Goal: Task Accomplishment & Management: Use online tool/utility

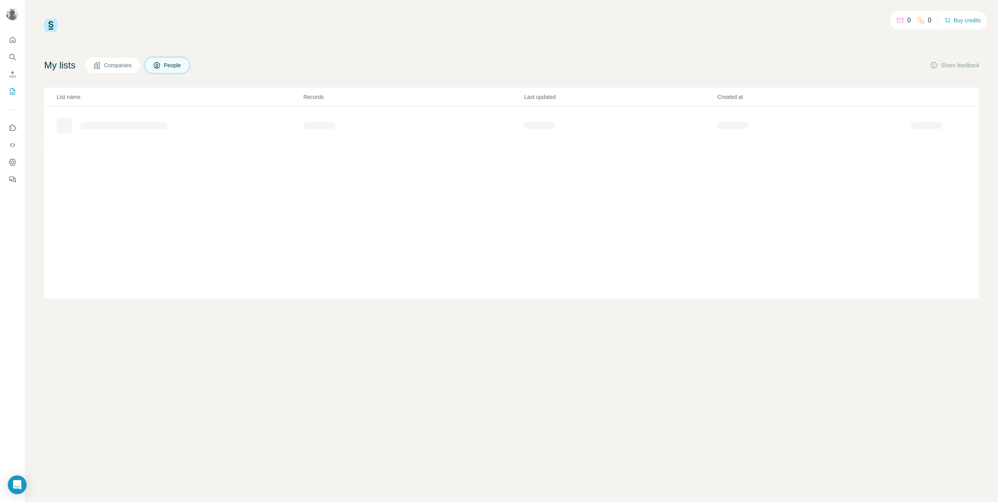
click at [63, 65] on h4 "My lists" at bounding box center [59, 65] width 31 height 13
click at [101, 64] on icon at bounding box center [97, 65] width 8 height 8
click at [172, 65] on span "People" at bounding box center [173, 65] width 18 height 8
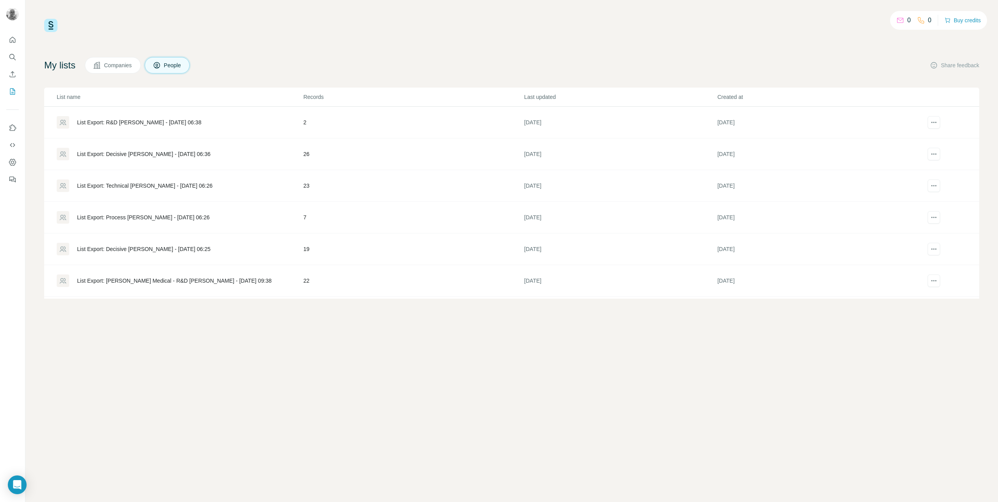
click at [162, 121] on div "List Export: R&D [PERSON_NAME] - [DATE] 06:38" at bounding box center [139, 123] width 124 height 8
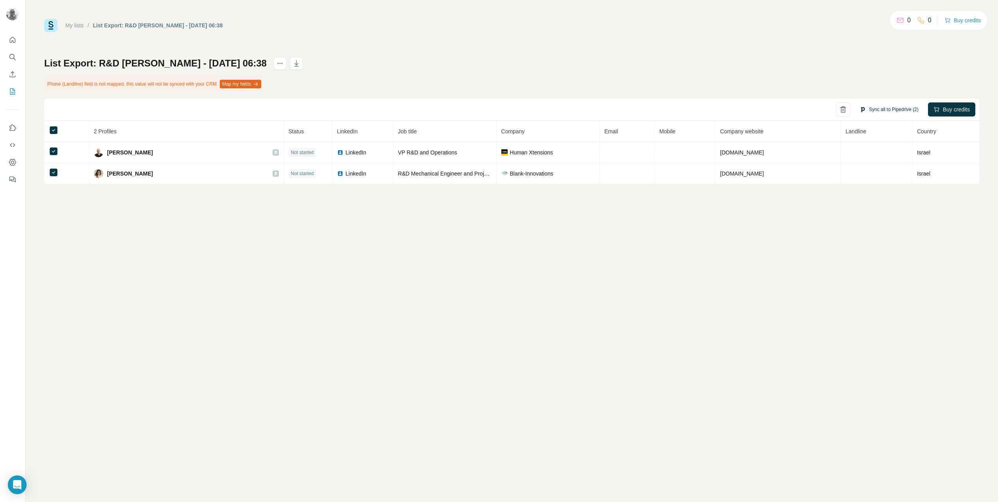
click at [896, 108] on button "Sync all to Pipedrive (2)" at bounding box center [889, 110] width 70 height 12
click at [891, 169] on button "Sync all to Pipedrive" at bounding box center [875, 169] width 87 height 16
click at [75, 24] on link "My lists" at bounding box center [74, 25] width 18 height 6
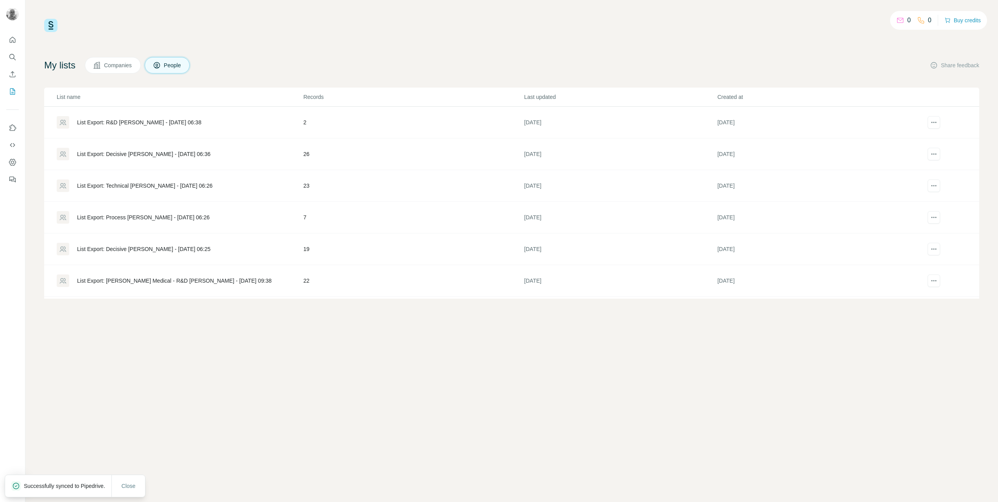
click at [94, 154] on div "List Export: Decisive [PERSON_NAME] - [DATE] 06:36" at bounding box center [143, 154] width 133 height 8
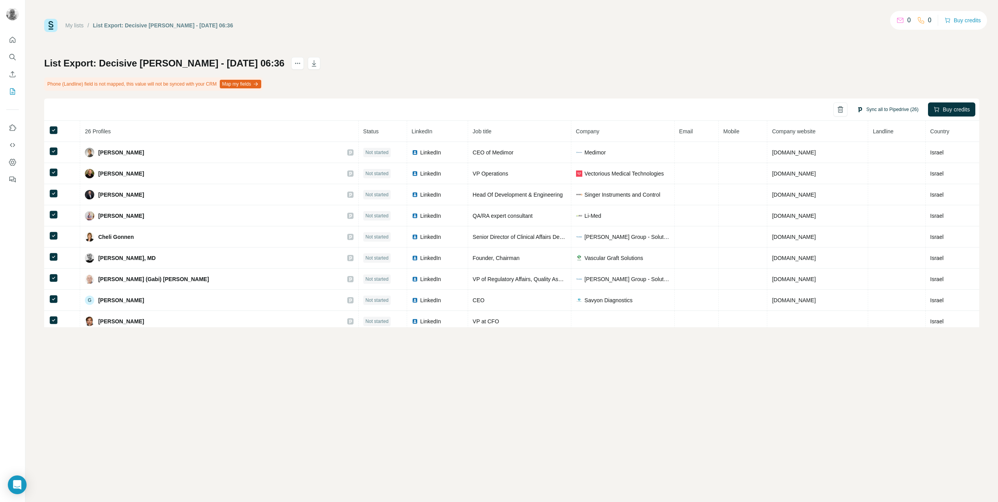
click at [884, 112] on button "Sync all to Pipedrive (26)" at bounding box center [887, 110] width 72 height 12
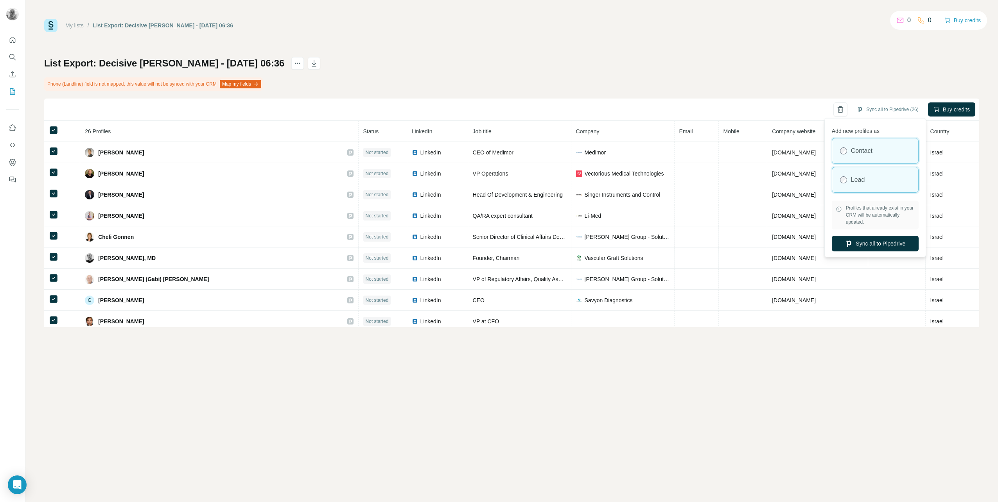
click at [875, 183] on div "Lead" at bounding box center [875, 179] width 86 height 25
click at [883, 242] on button "Sync all to Pipedrive" at bounding box center [875, 244] width 87 height 16
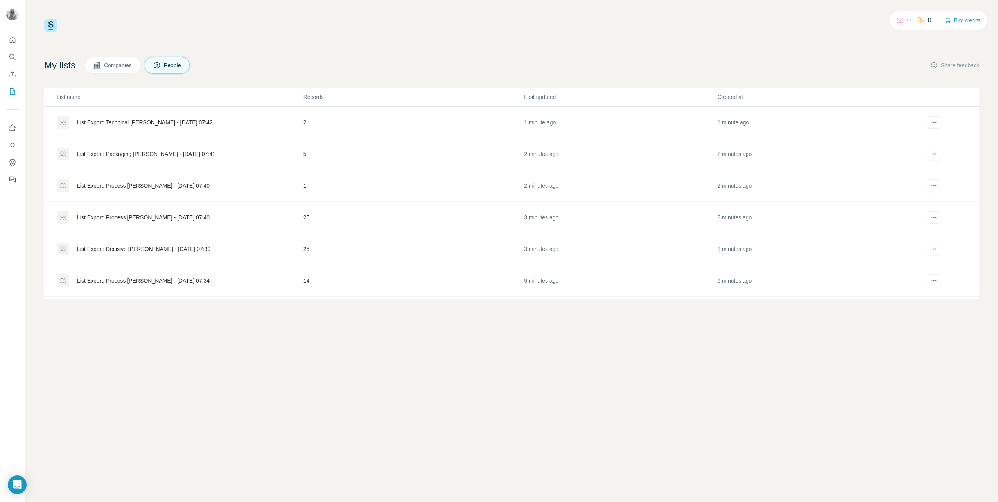
click at [101, 183] on div "List Export: Process [PERSON_NAME] - [DATE] 07:40" at bounding box center [143, 186] width 133 height 8
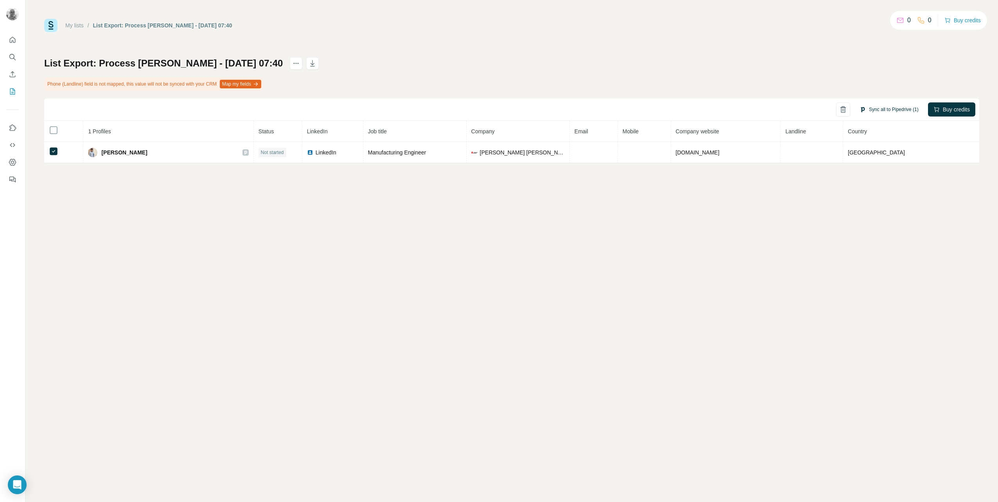
click at [868, 111] on button "Sync all to Pipedrive (1)" at bounding box center [889, 110] width 70 height 12
click at [876, 172] on button "Sync all to Pipedrive" at bounding box center [875, 169] width 87 height 16
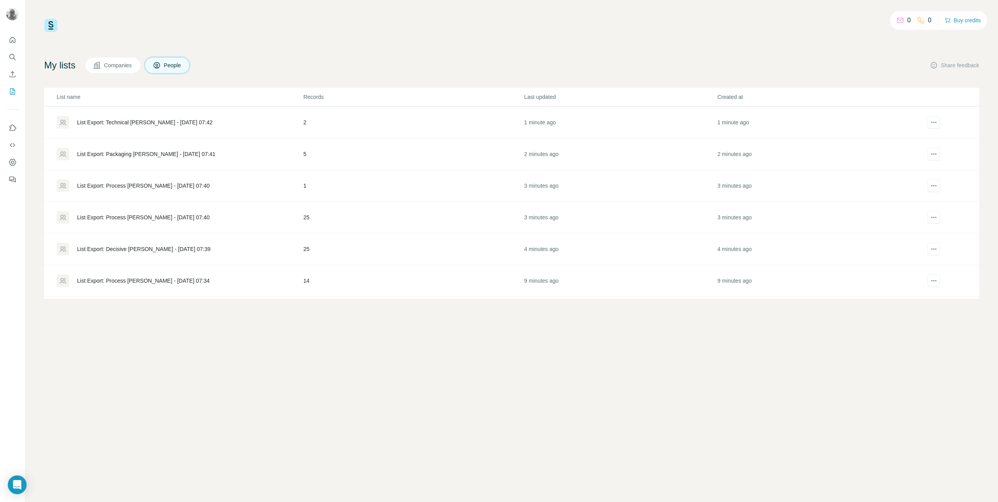
click at [140, 217] on div "List Export: Process [PERSON_NAME] - [DATE] 07:40" at bounding box center [143, 218] width 133 height 8
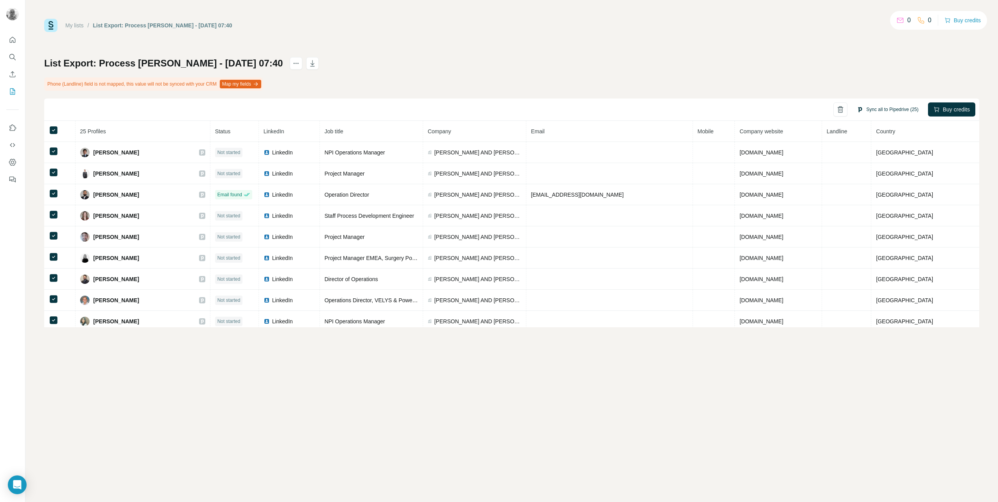
click at [891, 111] on button "Sync all to Pipedrive (25)" at bounding box center [887, 110] width 72 height 12
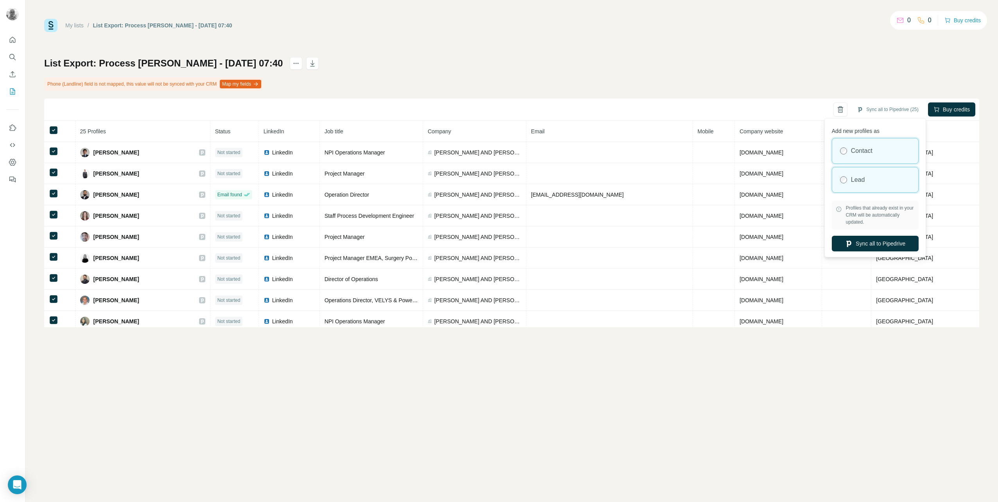
click at [883, 185] on div "Lead" at bounding box center [875, 179] width 86 height 25
click at [889, 245] on button "Sync all to Pipedrive" at bounding box center [875, 244] width 87 height 16
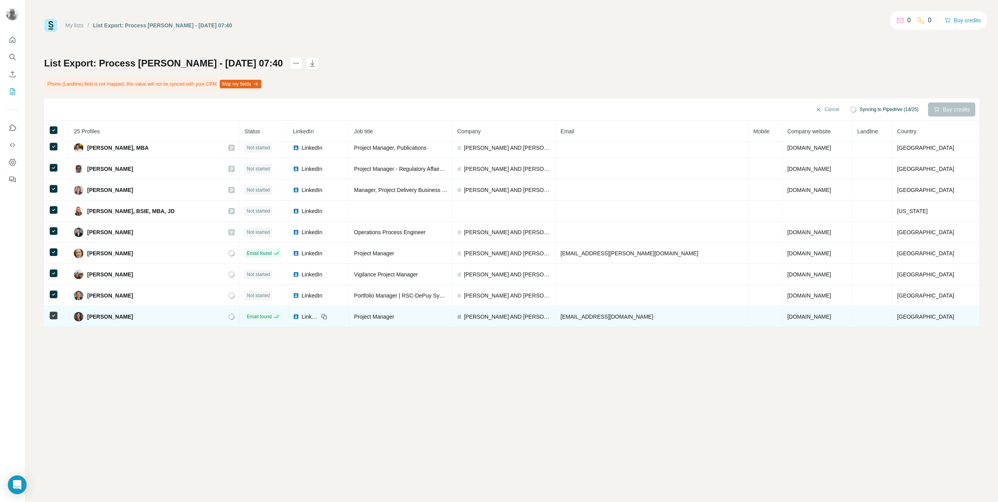
scroll to position [343, 0]
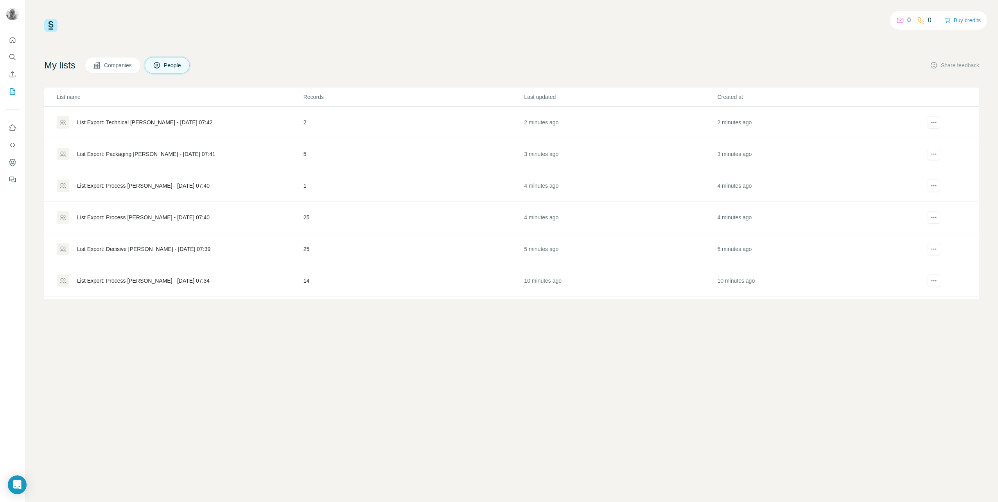
click at [153, 249] on div "List Export: Decisive [PERSON_NAME] - [DATE] 07:39" at bounding box center [143, 249] width 133 height 8
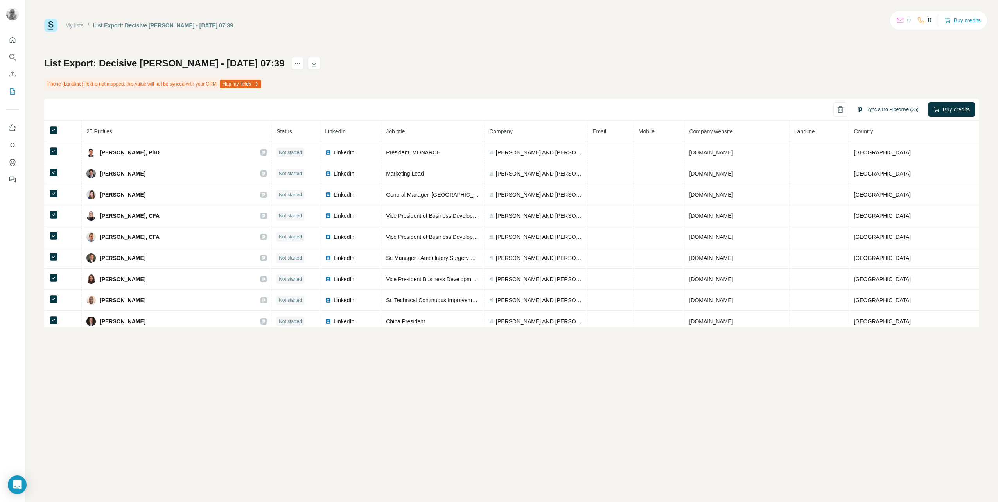
click at [895, 111] on button "Sync all to Pipedrive (25)" at bounding box center [887, 110] width 72 height 12
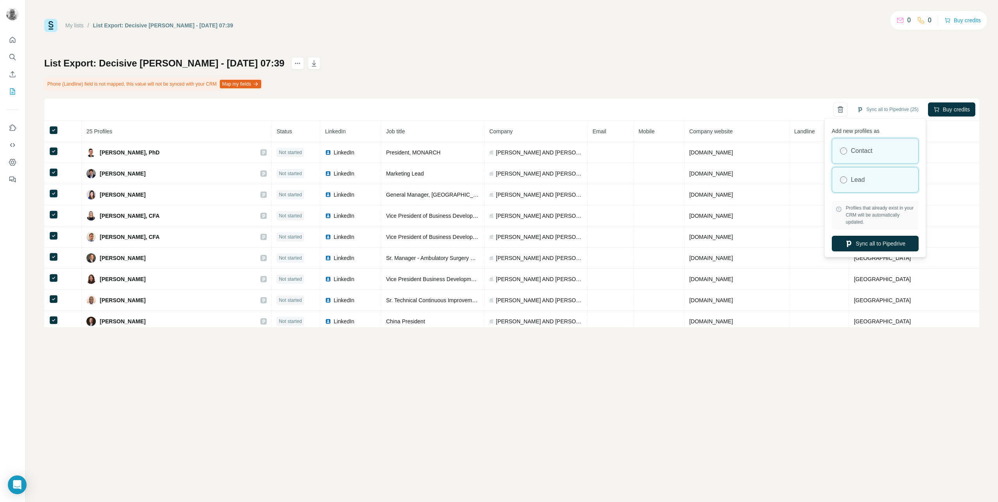
click at [875, 184] on div "Lead" at bounding box center [875, 179] width 86 height 25
click at [872, 245] on button "Sync all to Pipedrive" at bounding box center [875, 244] width 87 height 16
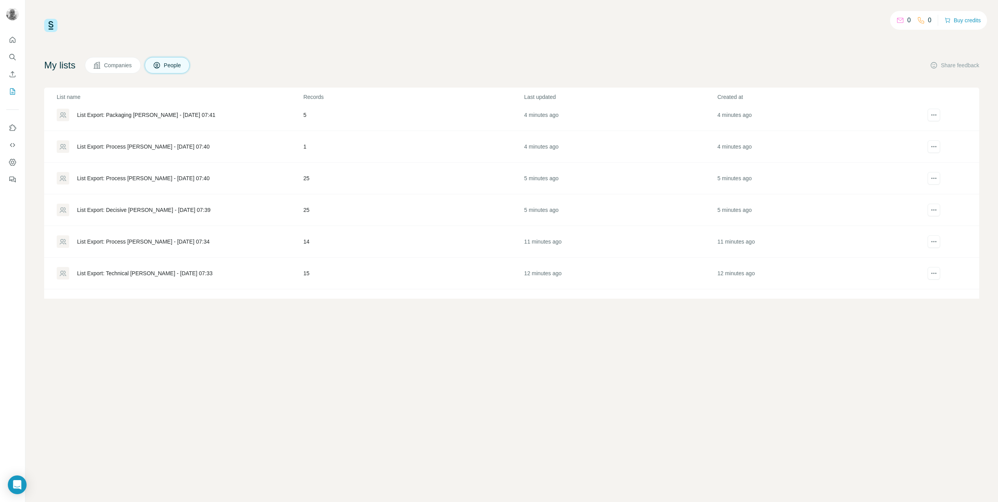
scroll to position [78, 0]
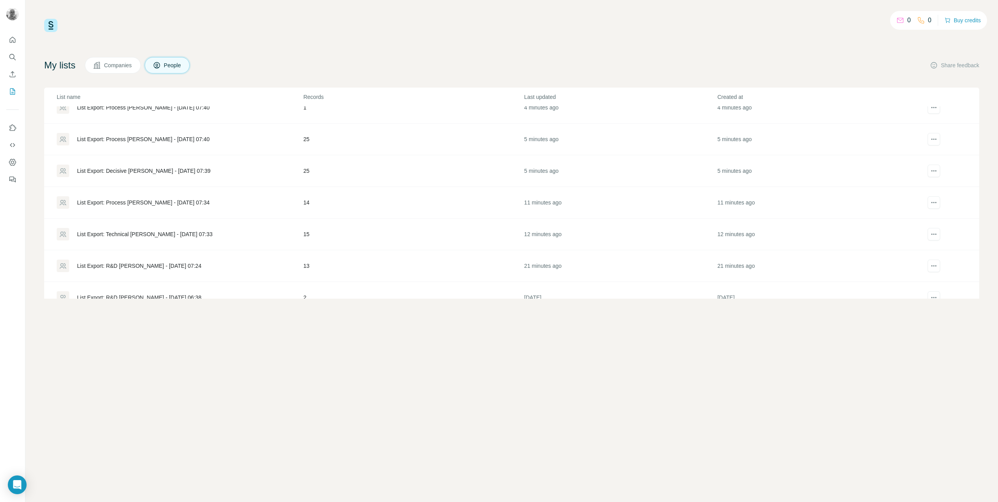
click at [144, 202] on div "List Export: Process [PERSON_NAME] - [DATE] 07:34" at bounding box center [143, 203] width 133 height 8
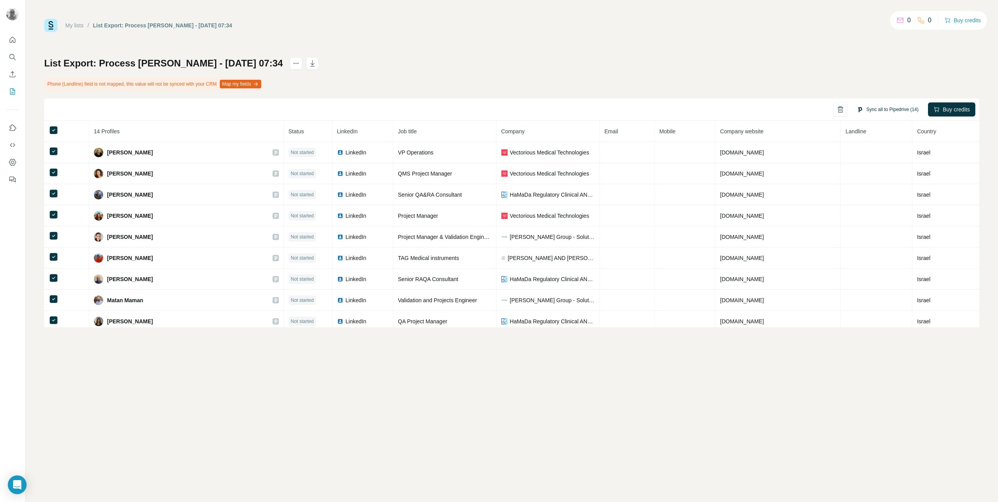
click at [881, 108] on button "Sync all to Pipedrive (14)" at bounding box center [887, 110] width 72 height 12
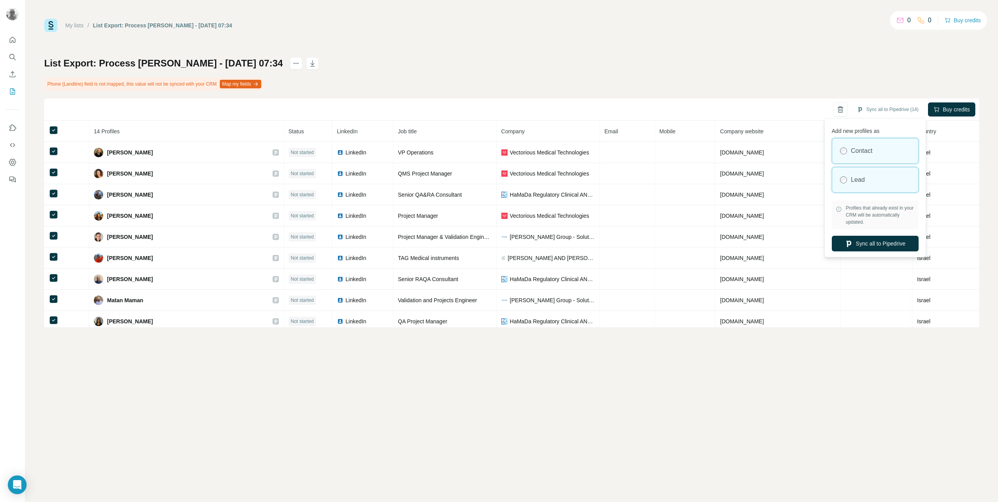
click at [854, 183] on label "Lead" at bounding box center [858, 179] width 14 height 9
click at [871, 243] on button "Sync all to Pipedrive" at bounding box center [875, 244] width 87 height 16
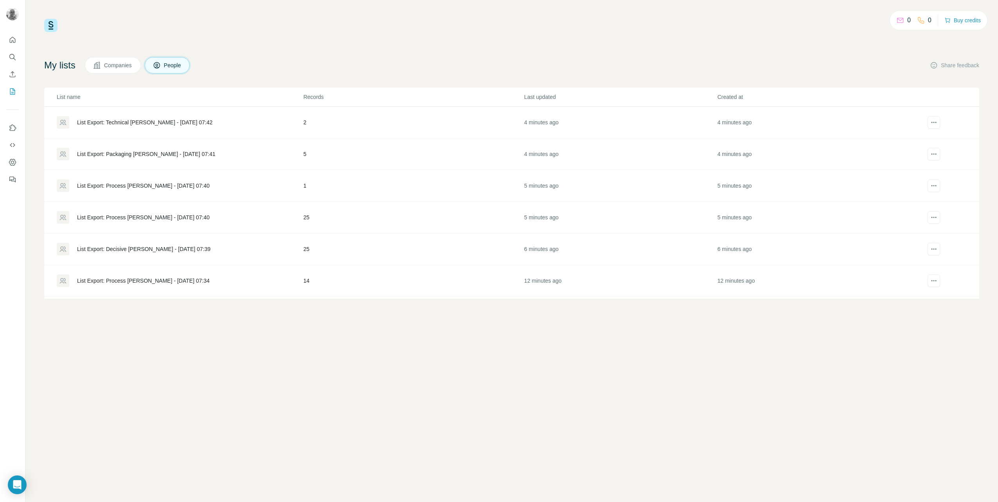
click at [122, 247] on div "List Export: Decisive [PERSON_NAME] - [DATE] 07:39" at bounding box center [143, 249] width 133 height 8
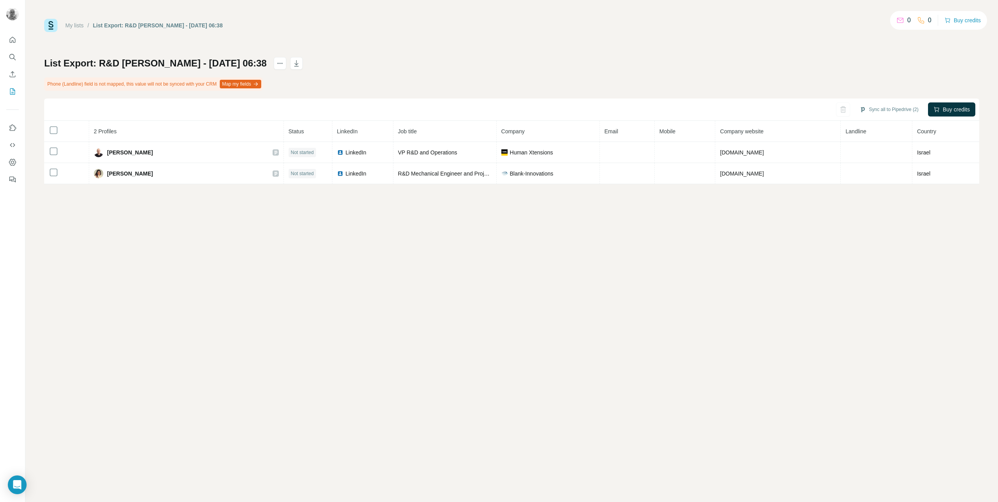
click at [75, 25] on link "My lists" at bounding box center [74, 25] width 18 height 6
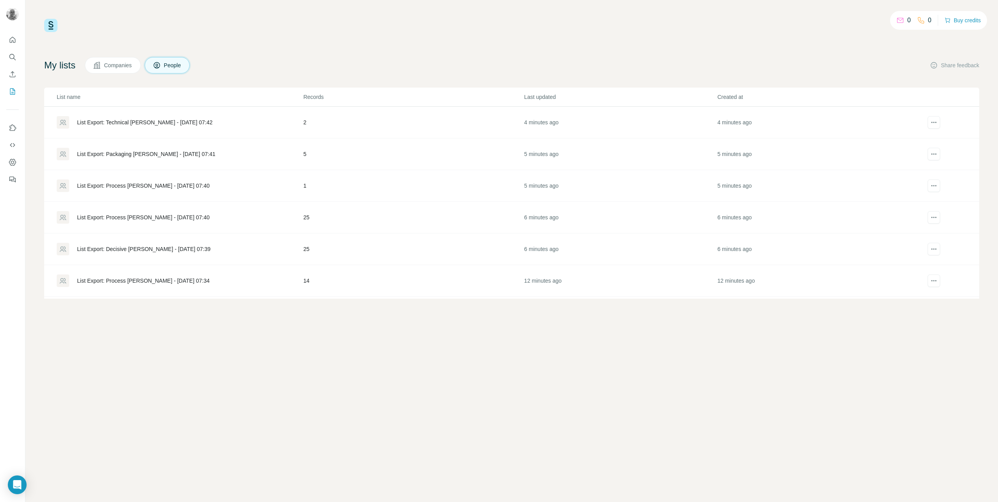
click at [147, 278] on div "List Export: Process [PERSON_NAME] - [DATE] 07:34" at bounding box center [143, 281] width 133 height 8
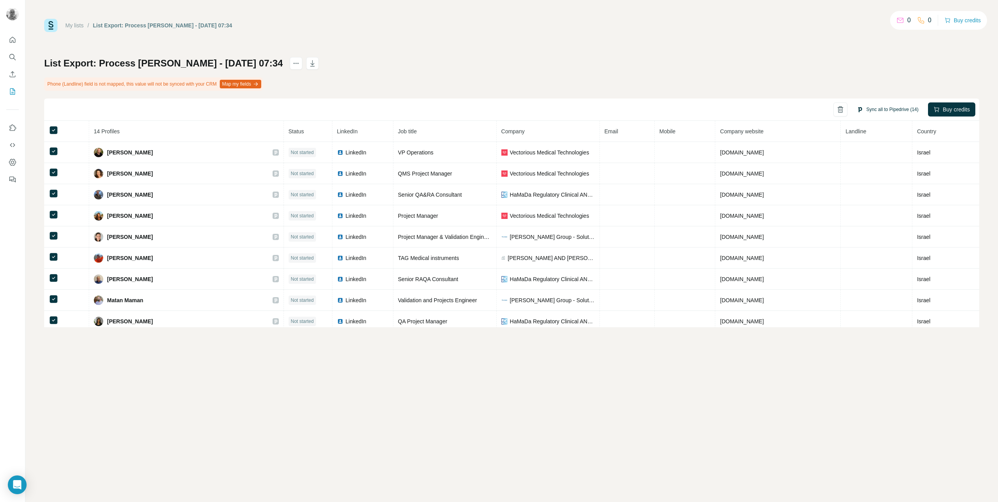
click at [876, 109] on button "Sync all to Pipedrive (14)" at bounding box center [887, 110] width 72 height 12
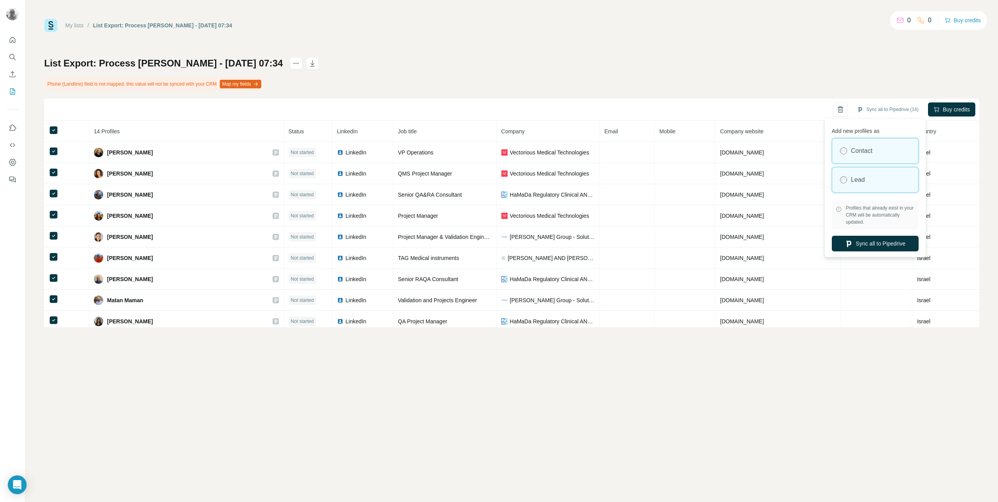
click at [862, 187] on div "Lead" at bounding box center [875, 179] width 86 height 25
click at [873, 246] on button "Sync all to Pipedrive" at bounding box center [875, 244] width 87 height 16
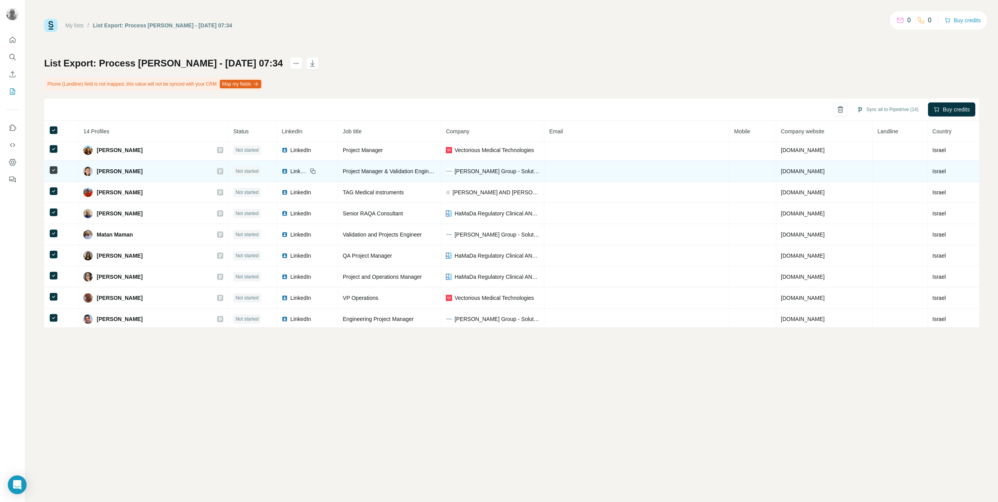
scroll to position [110, 0]
